Goal: Information Seeking & Learning: Find specific fact

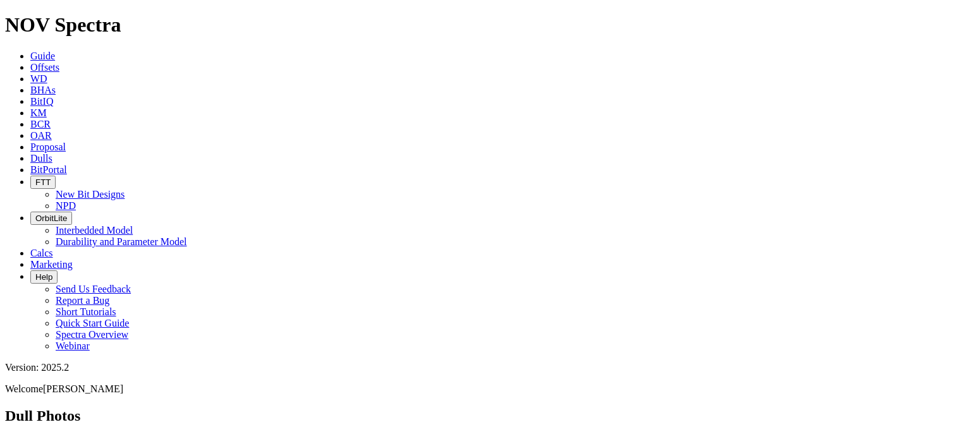
click at [30, 62] on icon at bounding box center [30, 67] width 0 height 11
click at [59, 62] on span "Offsets" at bounding box center [44, 67] width 29 height 11
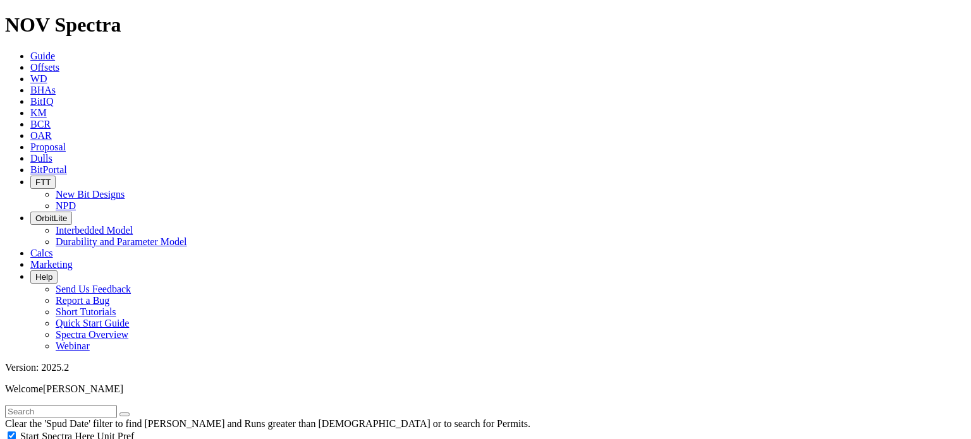
scroll to position [3294, 0]
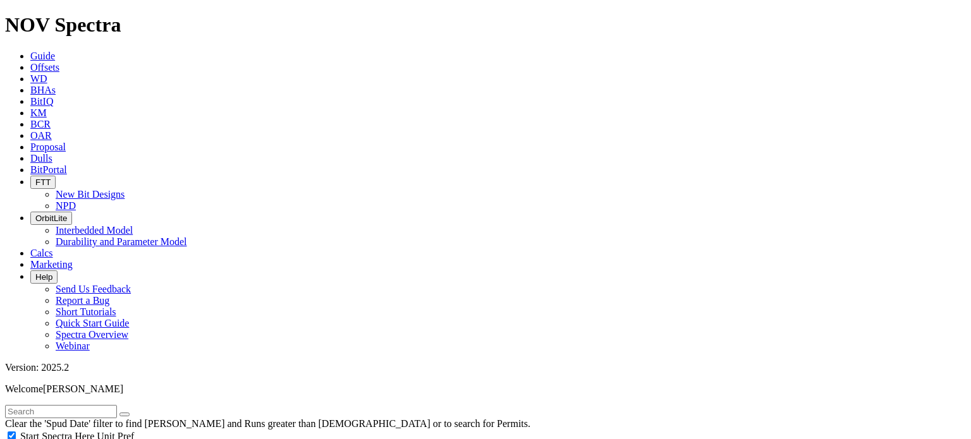
select select "7.875"
checkbox input "false"
select select "? number:7.875 ?"
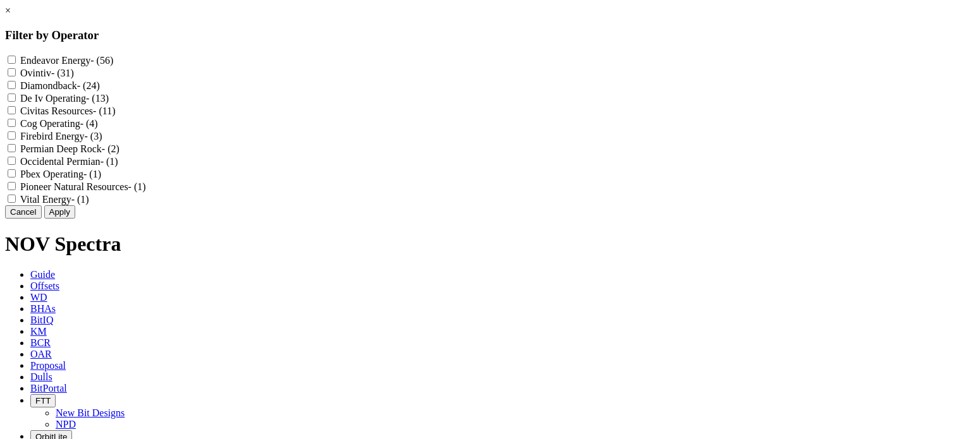
click at [98, 129] on label "Cog Operating - (4)" at bounding box center [59, 123] width 78 height 11
click at [16, 127] on Operating "Cog Operating - (4)" at bounding box center [12, 123] width 8 height 8
checkbox Operating "true"
click at [75, 219] on button "Apply" at bounding box center [59, 211] width 31 height 13
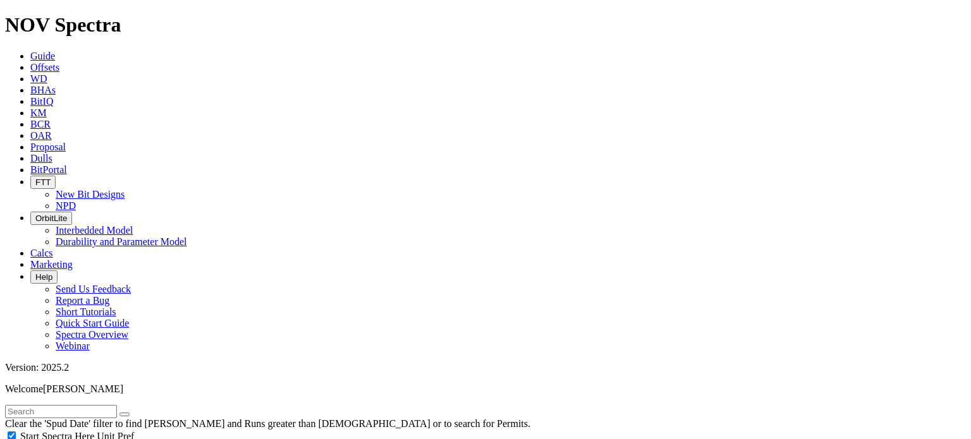
scroll to position [331, 0]
